Goal: Check status: Check status

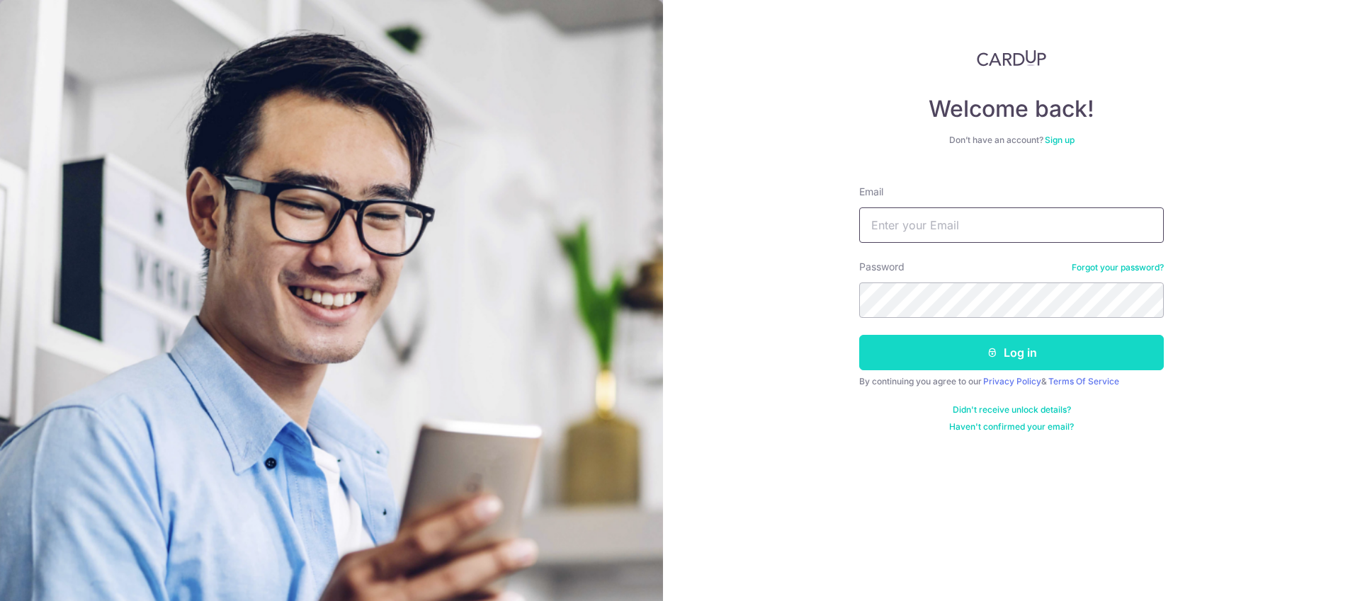
type input "[EMAIL_ADDRESS][DOMAIN_NAME]"
click at [939, 363] on button "Log in" at bounding box center [1011, 352] width 305 height 35
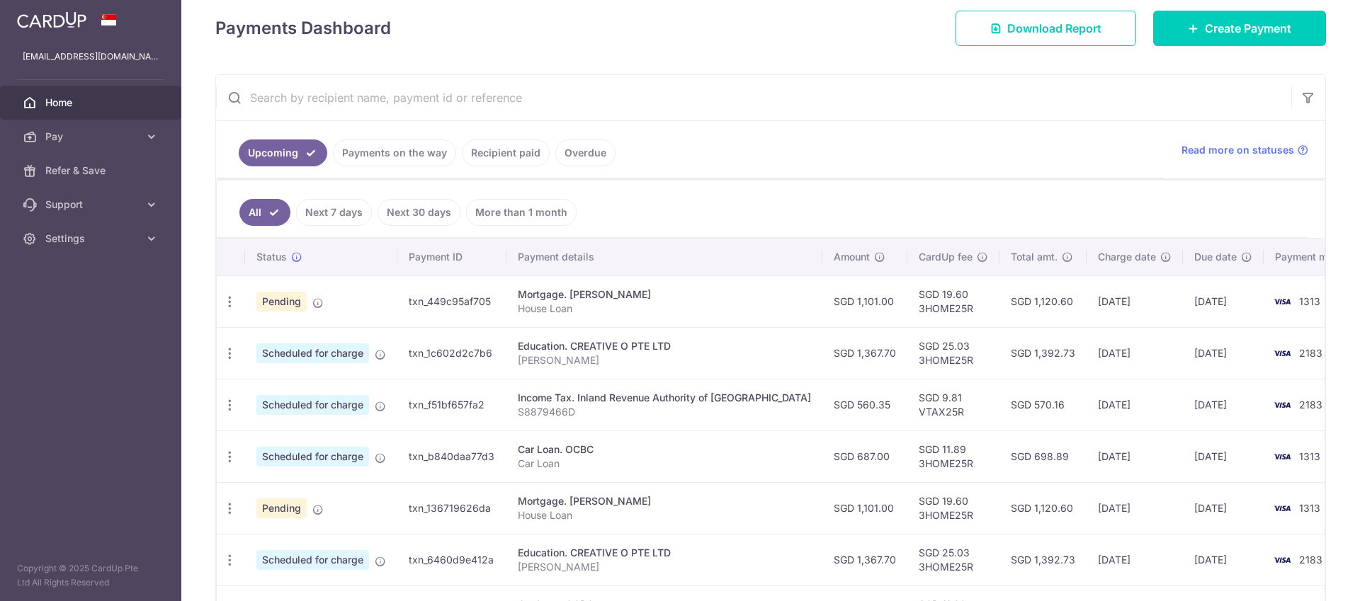
scroll to position [272, 0]
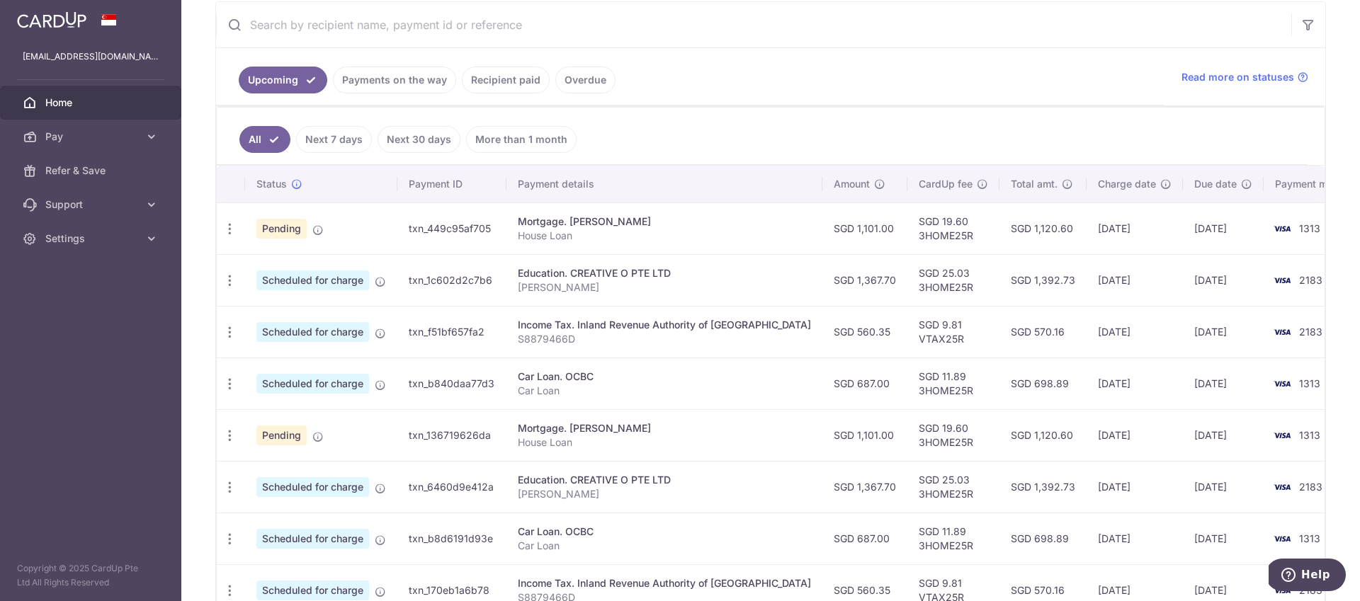
drag, startPoint x: 1053, startPoint y: 282, endPoint x: 1109, endPoint y: 281, distance: 56.0
click at [1109, 281] on td "27/10/2025" at bounding box center [1135, 280] width 96 height 52
drag, startPoint x: 1043, startPoint y: 330, endPoint x: 1108, endPoint y: 331, distance: 64.5
click at [1108, 331] on td "04/11/2025" at bounding box center [1135, 332] width 96 height 52
click at [1104, 330] on td "04/11/2025" at bounding box center [1135, 332] width 96 height 52
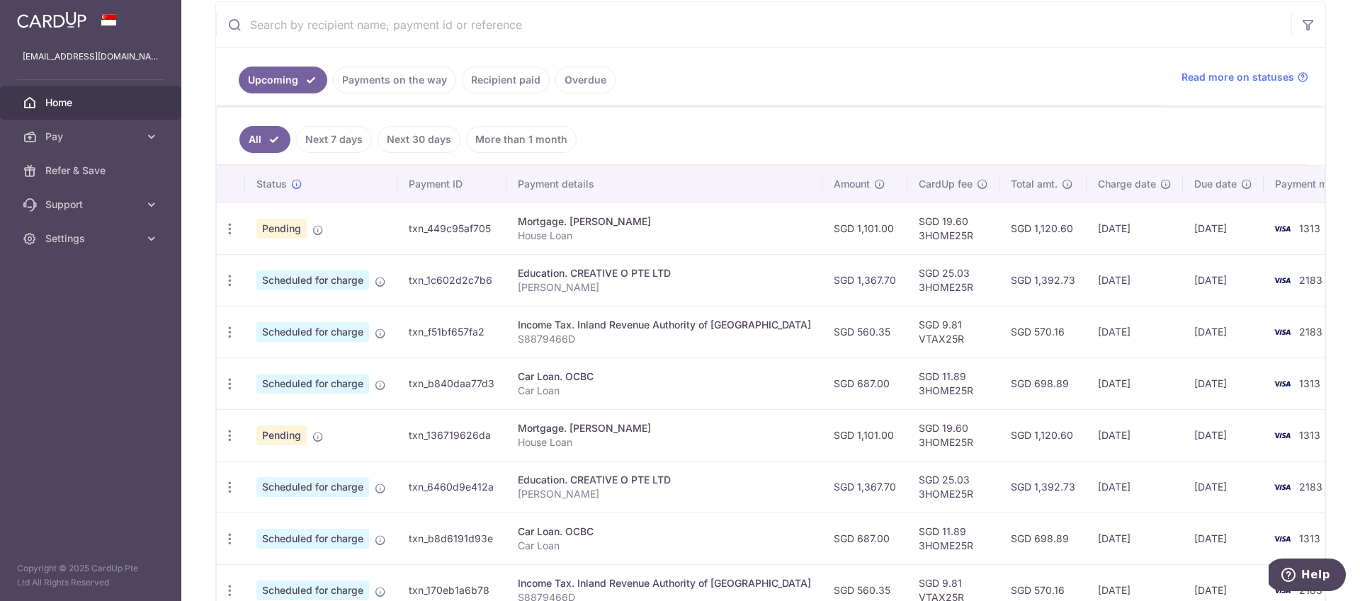
click at [516, 89] on link "Recipient paid" at bounding box center [506, 80] width 88 height 27
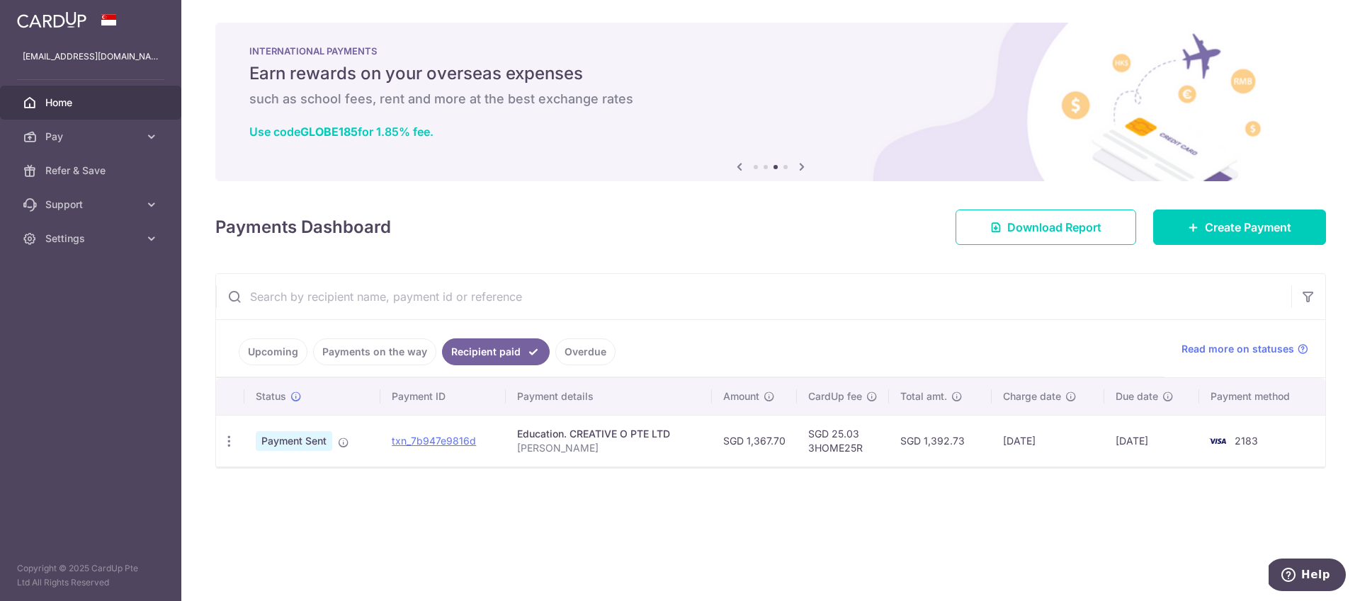
click at [259, 351] on link "Upcoming" at bounding box center [273, 352] width 69 height 27
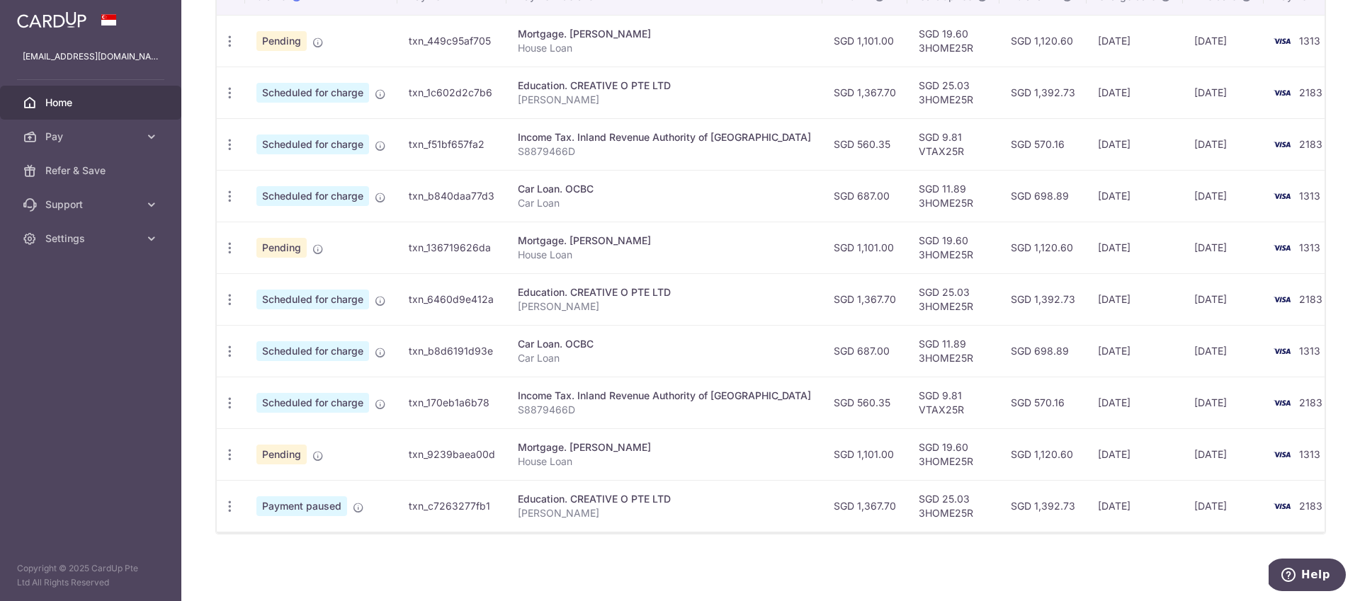
scroll to position [220, 0]
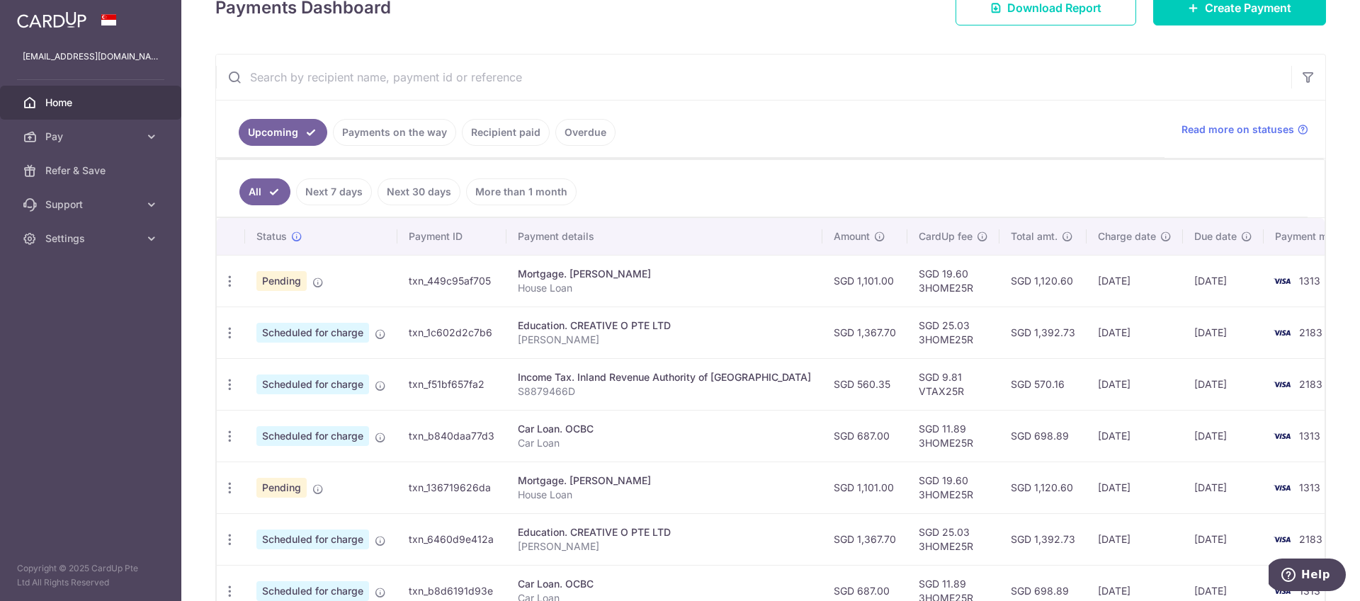
click at [409, 131] on link "Payments on the way" at bounding box center [394, 132] width 123 height 27
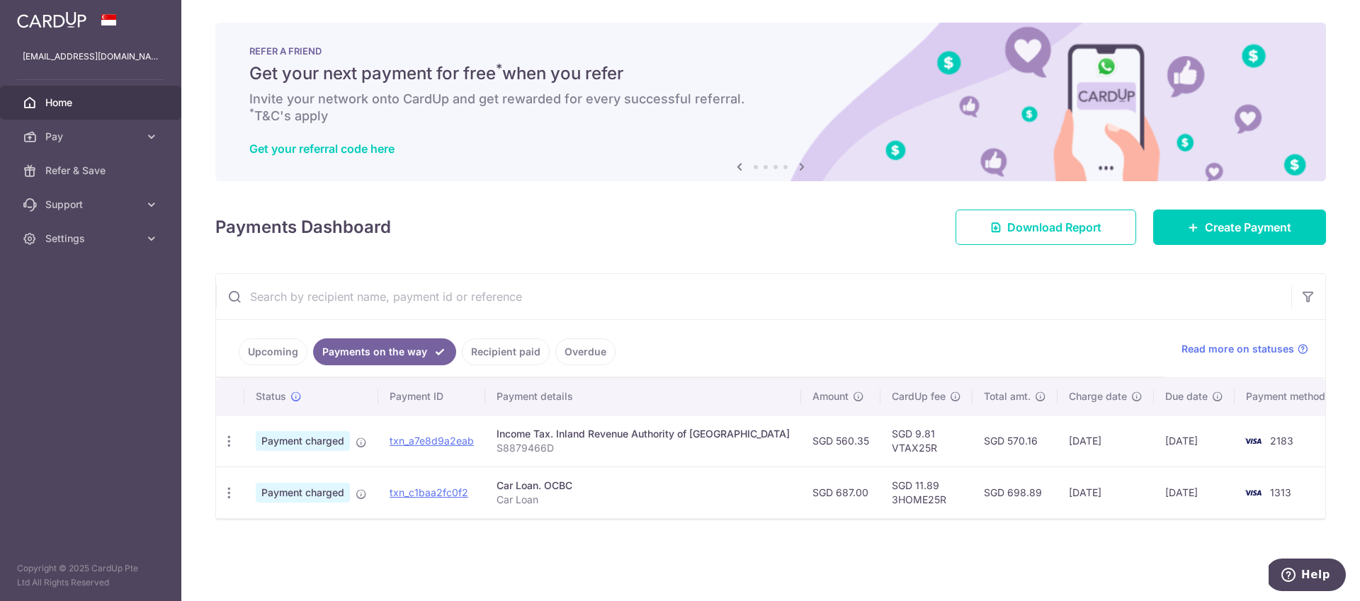
drag, startPoint x: 960, startPoint y: 492, endPoint x: 1206, endPoint y: 492, distance: 246.5
click at [1206, 492] on tr "PDF Receipt Payment charged txn_c1baa2fc0f2 Car Loan. OCBC Car Loan SGD 687.00 …" at bounding box center [779, 493] width 1126 height 52
drag, startPoint x: 1027, startPoint y: 446, endPoint x: 1204, endPoint y: 447, distance: 177.1
click at [1204, 447] on tr "PDF Receipt Payment charged txn_a7e8d9a2eab Income Tax. Inland Revenue Authorit…" at bounding box center [779, 441] width 1126 height 52
